Goal: Task Accomplishment & Management: Complete application form

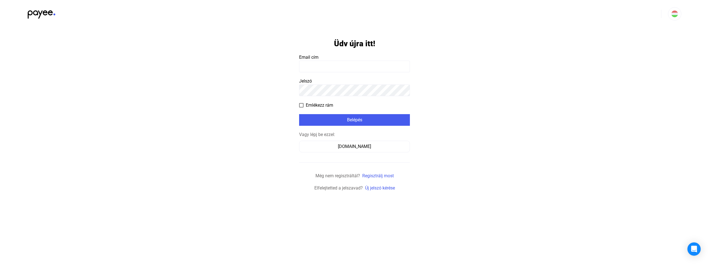
click at [362, 66] on input at bounding box center [354, 67] width 111 height 12
click at [360, 68] on input at bounding box center [354, 67] width 111 height 12
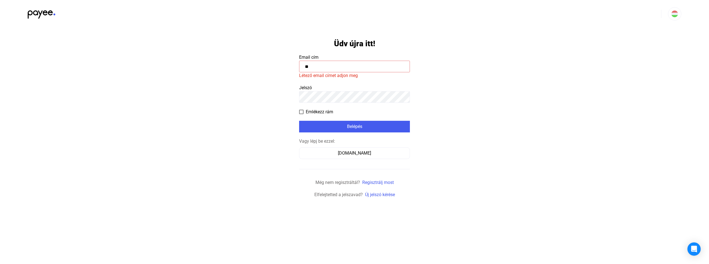
type input "*"
click at [387, 194] on link "Új jelszó kérése" at bounding box center [380, 194] width 30 height 5
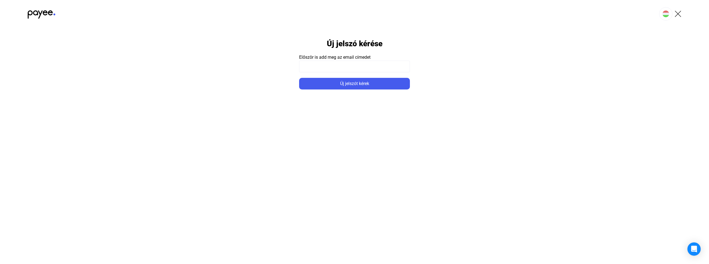
click at [346, 69] on input at bounding box center [354, 67] width 111 height 12
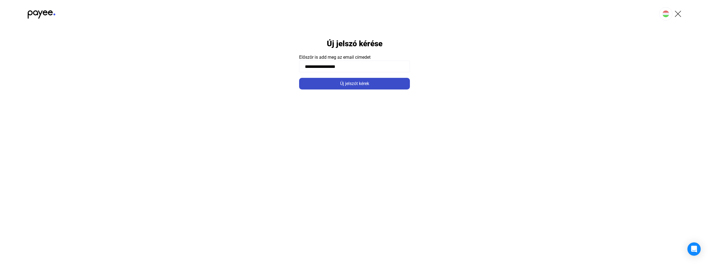
type input "**********"
click at [353, 80] on div "Új jelszót kérek" at bounding box center [354, 83] width 107 height 7
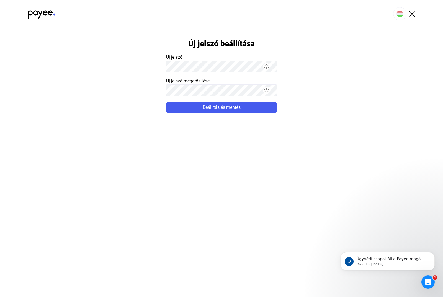
click at [166, 102] on button "Beállítás és mentés" at bounding box center [221, 108] width 111 height 12
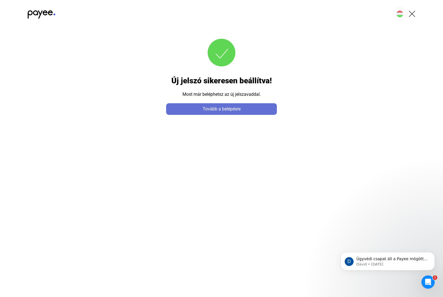
click at [222, 111] on div "Tovább a belépésre" at bounding box center [221, 109] width 107 height 7
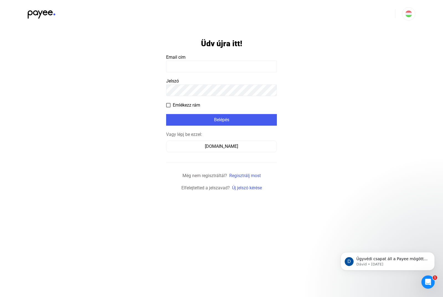
click at [229, 68] on input at bounding box center [221, 67] width 111 height 12
type input "**********"
click input "submit" at bounding box center [0, 0] width 0 height 0
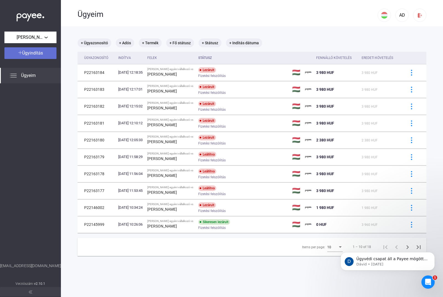
click at [38, 52] on span "Ügyindítás" at bounding box center [32, 52] width 21 height 5
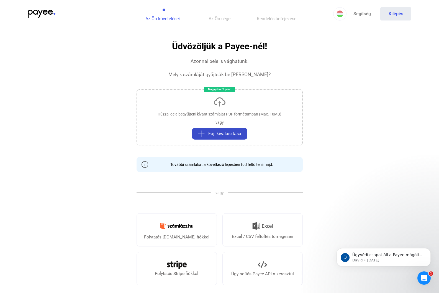
click at [238, 135] on span "Fájl kiválasztása" at bounding box center [224, 133] width 33 height 7
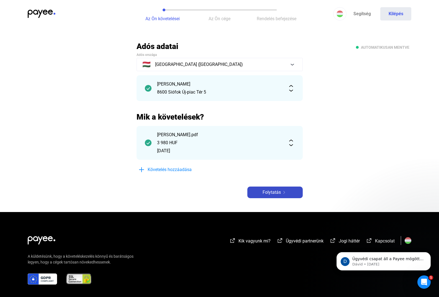
click at [282, 194] on div "Folytatás" at bounding box center [275, 192] width 52 height 7
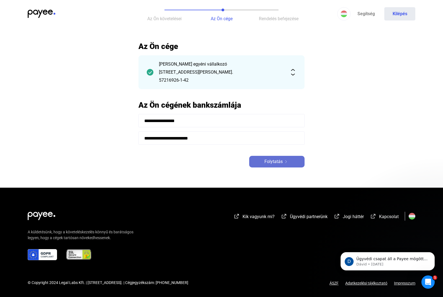
click at [292, 160] on div "Folytatás" at bounding box center [277, 161] width 52 height 7
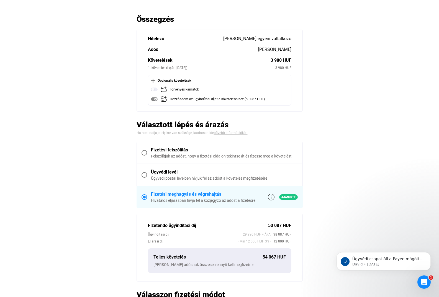
scroll to position [28, 0]
click at [218, 152] on div "Fizetési felszólítás" at bounding box center [224, 149] width 147 height 7
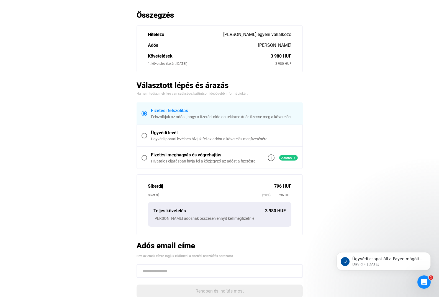
scroll to position [139, 0]
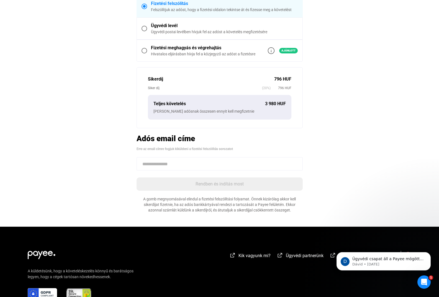
click at [242, 167] on input at bounding box center [220, 163] width 166 height 13
paste input "**********"
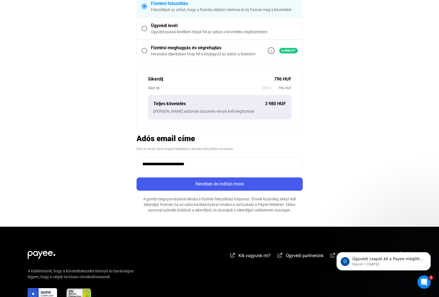
type input "**********"
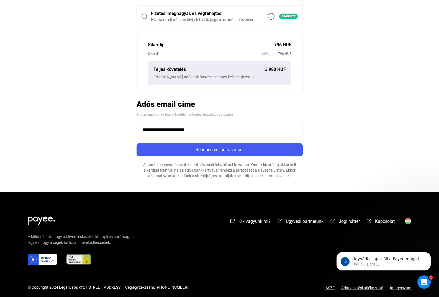
scroll to position [178, 0]
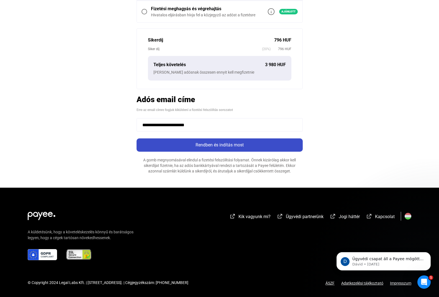
click at [291, 146] on div "Rendben és indítás most" at bounding box center [219, 145] width 163 height 7
